Goal: Find specific page/section: Find specific page/section

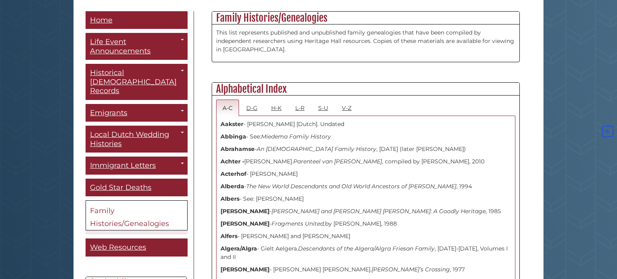
scroll to position [232, 0]
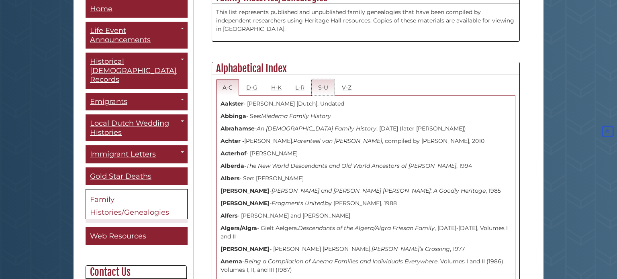
click at [323, 88] on link "S-U" at bounding box center [323, 87] width 23 height 16
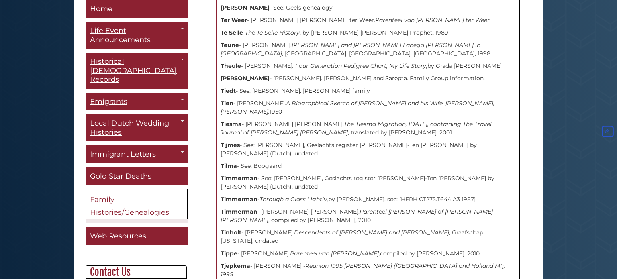
scroll to position [3374, 0]
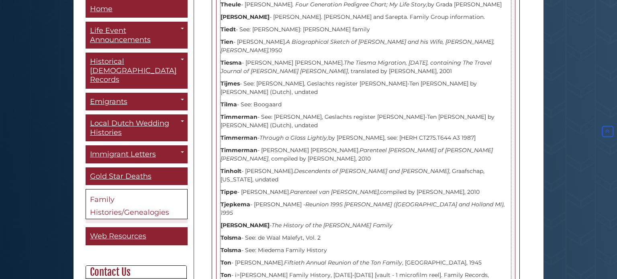
drag, startPoint x: 243, startPoint y: 184, endPoint x: 413, endPoint y: 185, distance: 170.4
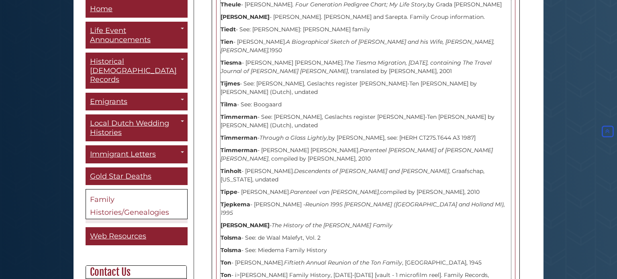
drag, startPoint x: 295, startPoint y: 184, endPoint x: 346, endPoint y: 182, distance: 51.1
copy icon "Tyssen Family Tree"
